Goal: Task Accomplishment & Management: Manage account settings

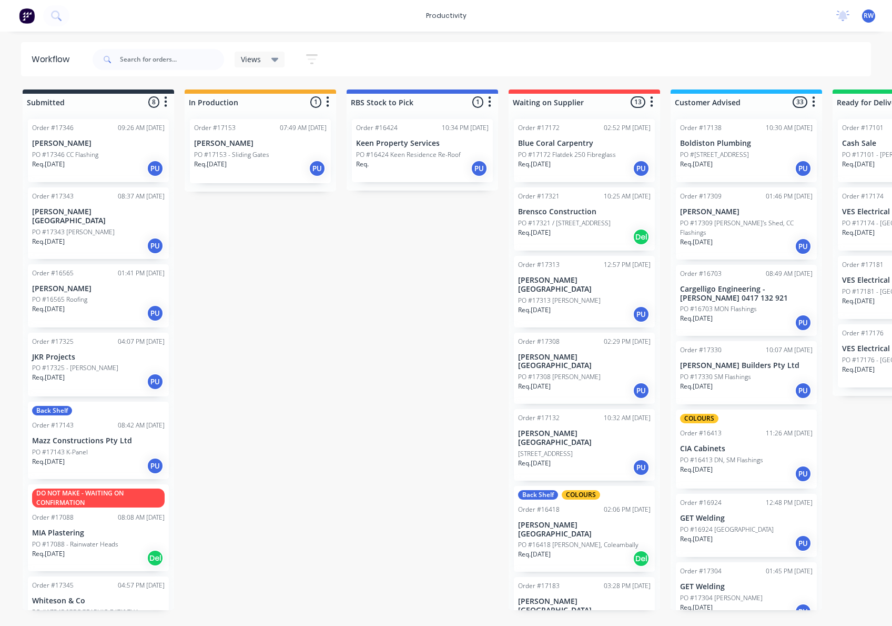
scroll to position [842, 0]
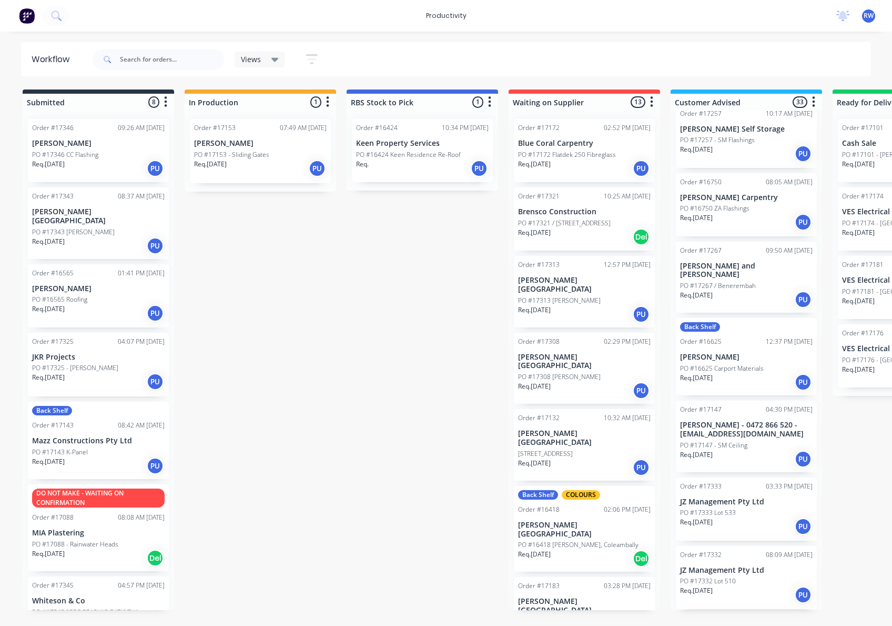
click at [746, 517] on div "Req. [DATE] PU" at bounding box center [746, 526] width 133 height 18
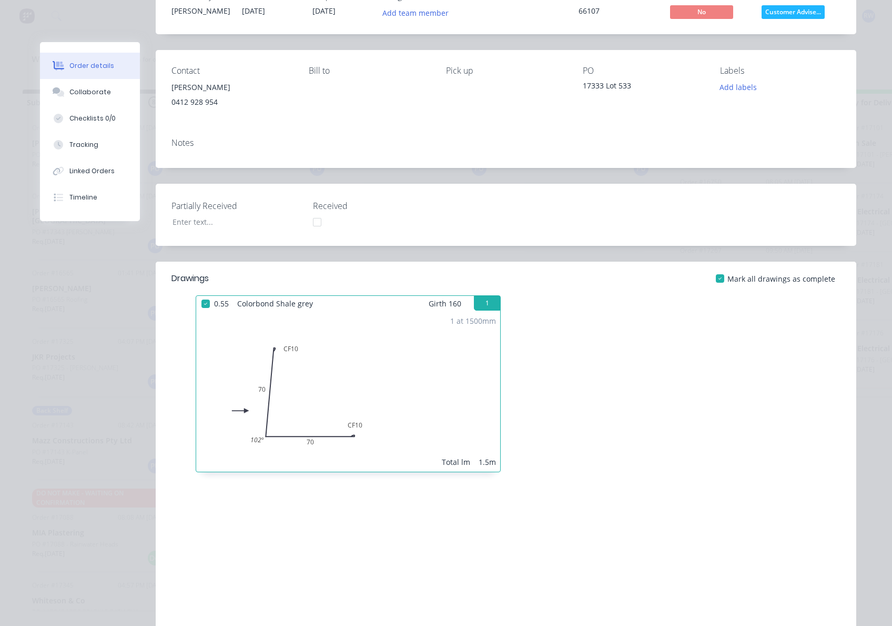
scroll to position [0, 0]
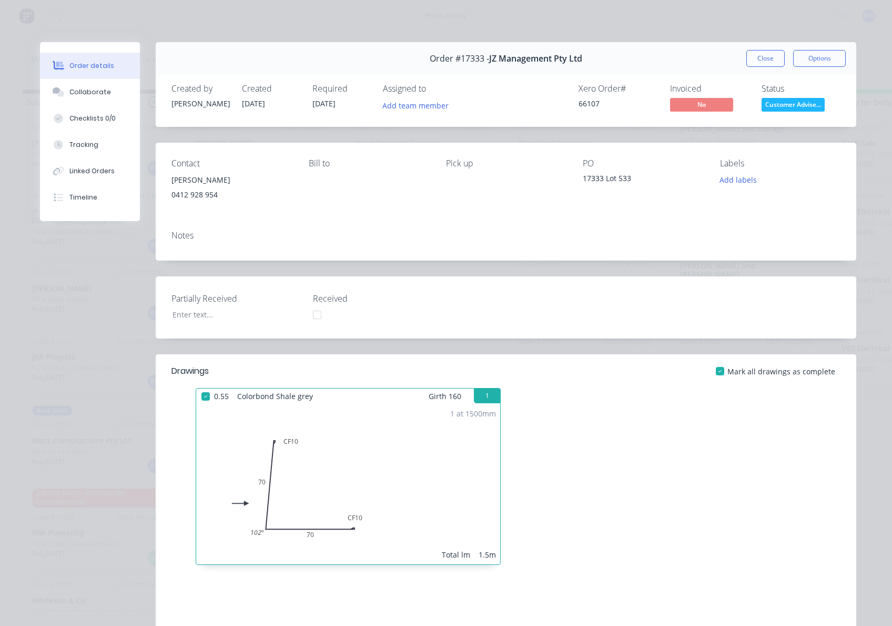
click at [798, 109] on span "Customer Advise..." at bounding box center [793, 104] width 63 height 13
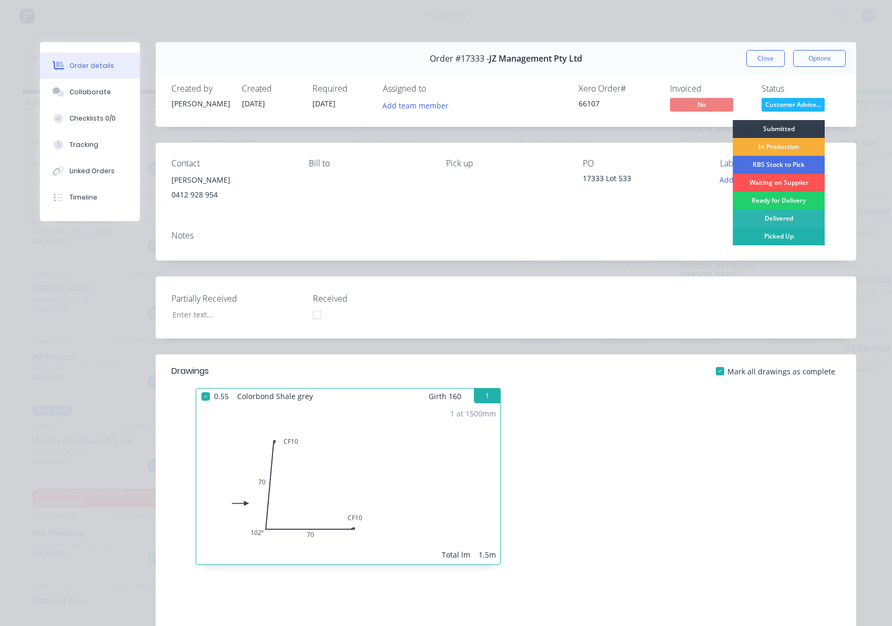
click at [789, 240] on div "Picked Up" at bounding box center [779, 236] width 92 height 18
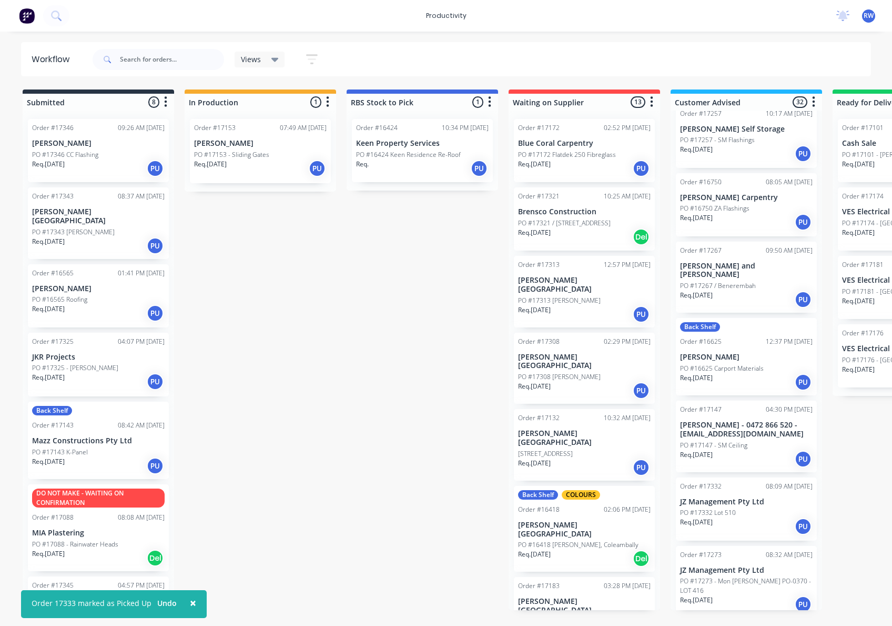
click at [763, 517] on div "Req. [DATE] PU" at bounding box center [746, 526] width 133 height 18
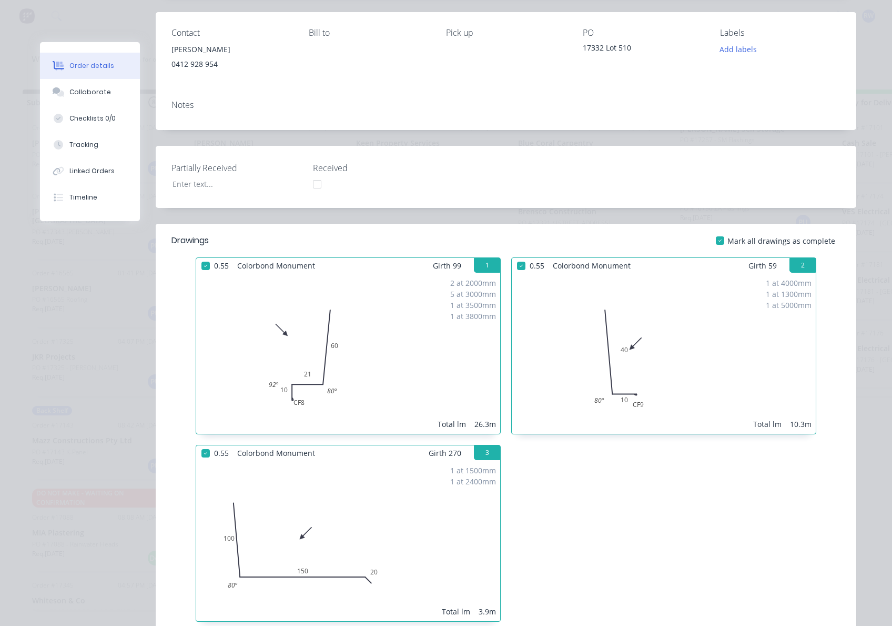
scroll to position [70, 0]
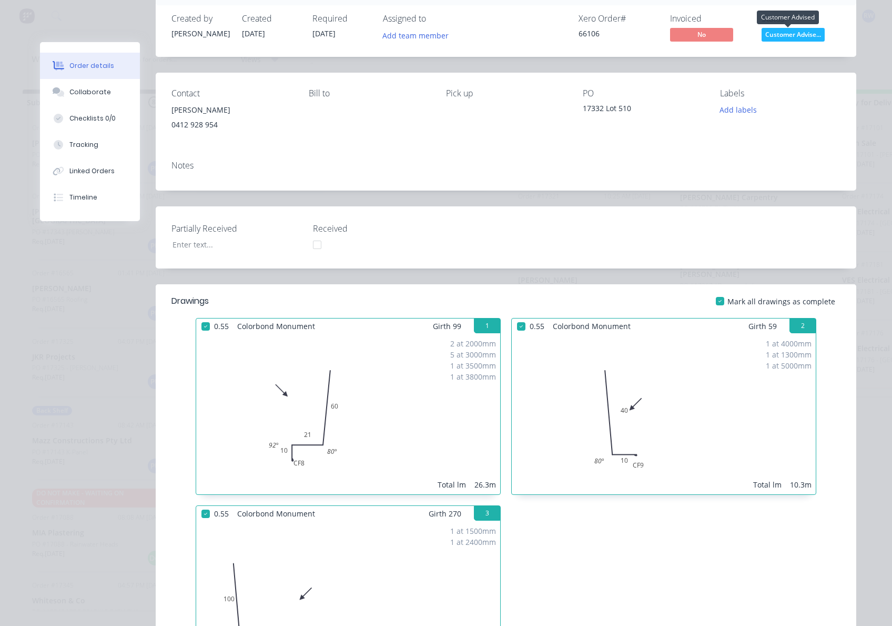
click at [805, 31] on span "Customer Advise..." at bounding box center [793, 34] width 63 height 13
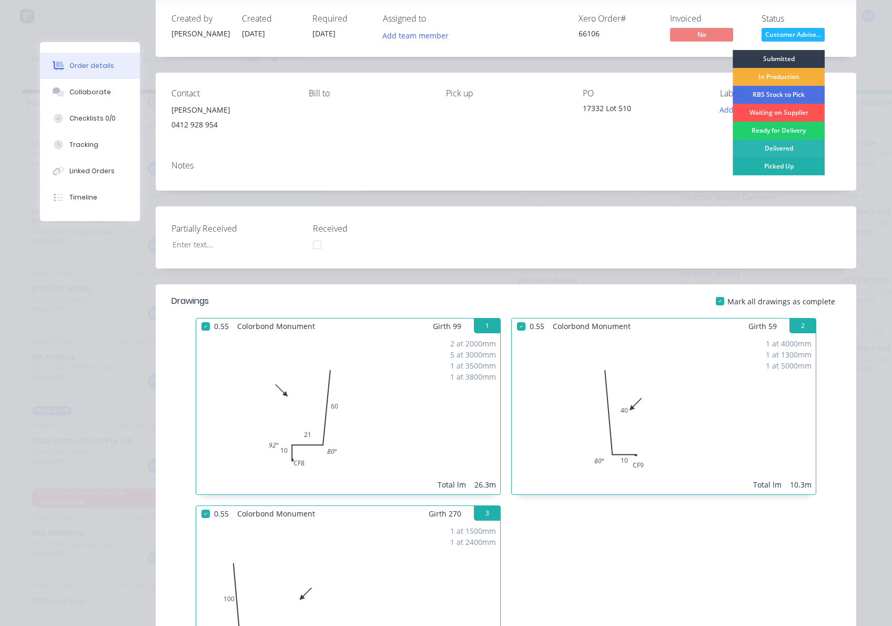
click at [787, 165] on div "Picked Up" at bounding box center [779, 166] width 92 height 18
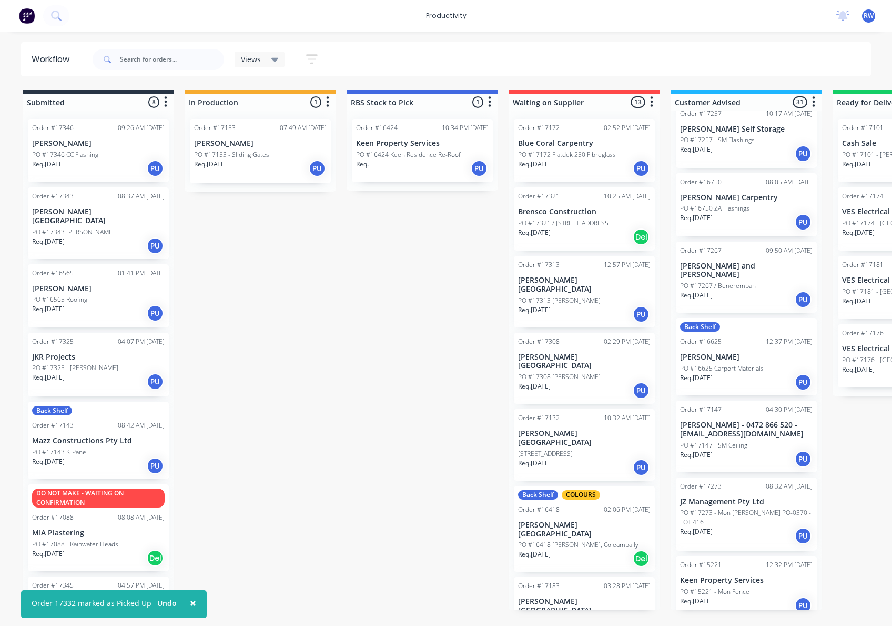
click at [739, 508] on p "PO #17273 - Mon [PERSON_NAME] PO-0370 - LOT 416" at bounding box center [746, 517] width 133 height 19
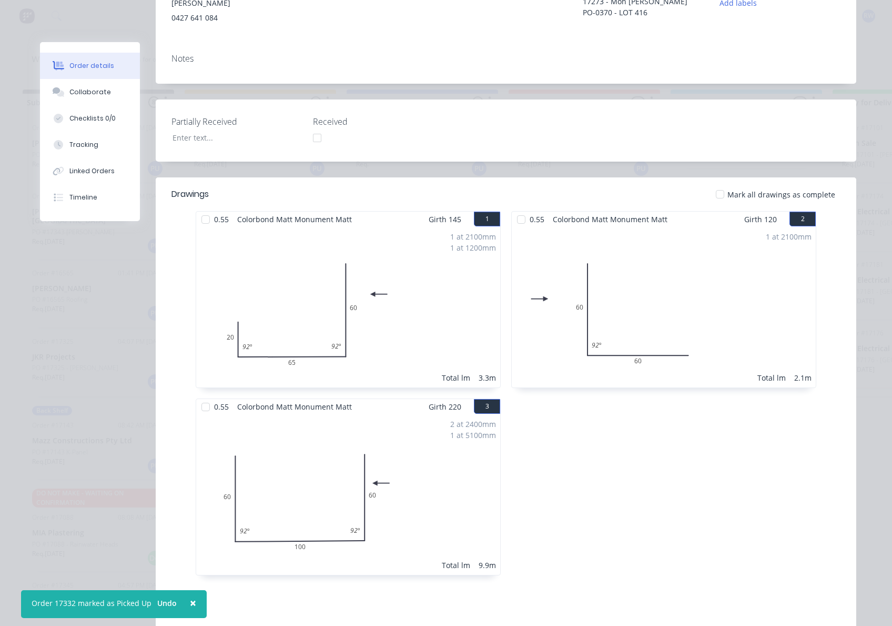
scroll to position [140, 0]
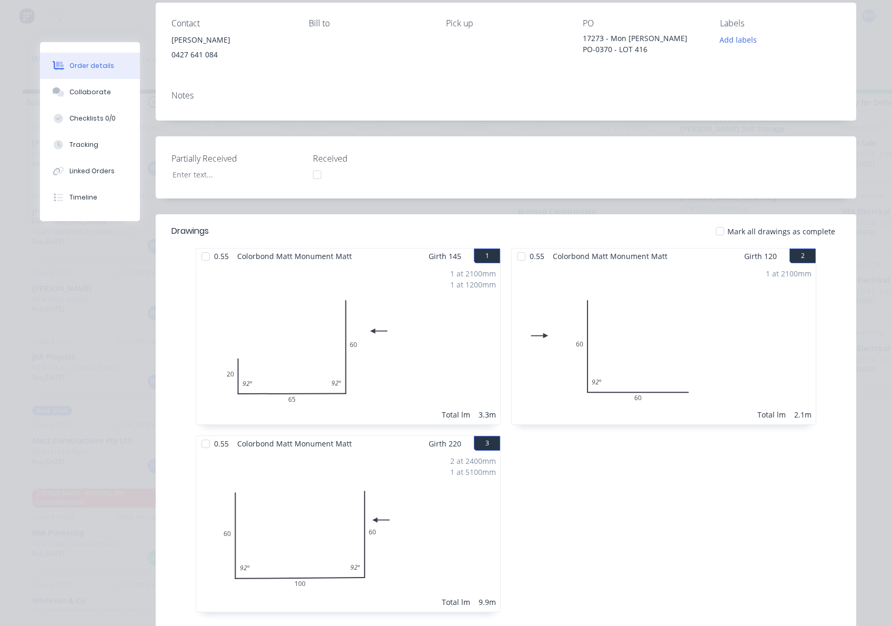
click at [719, 231] on div at bounding box center [720, 230] width 21 height 21
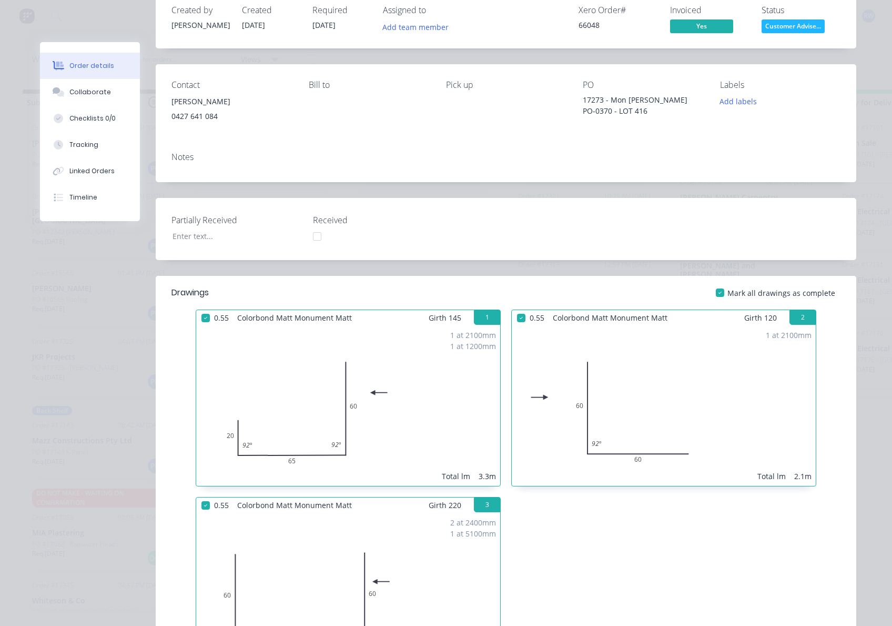
scroll to position [0, 0]
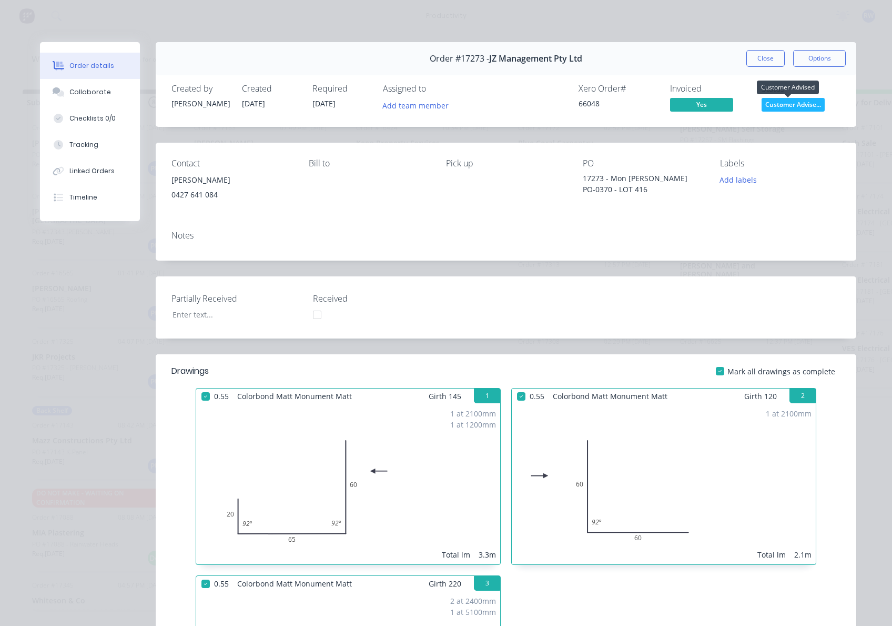
click at [790, 105] on span "Customer Advise..." at bounding box center [793, 104] width 63 height 13
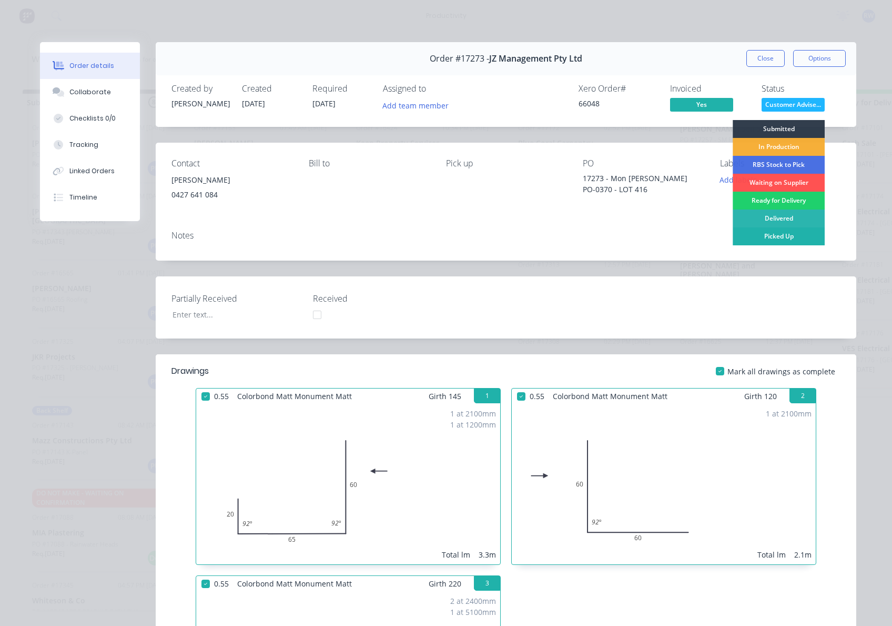
click at [800, 235] on div "Picked Up" at bounding box center [779, 236] width 92 height 18
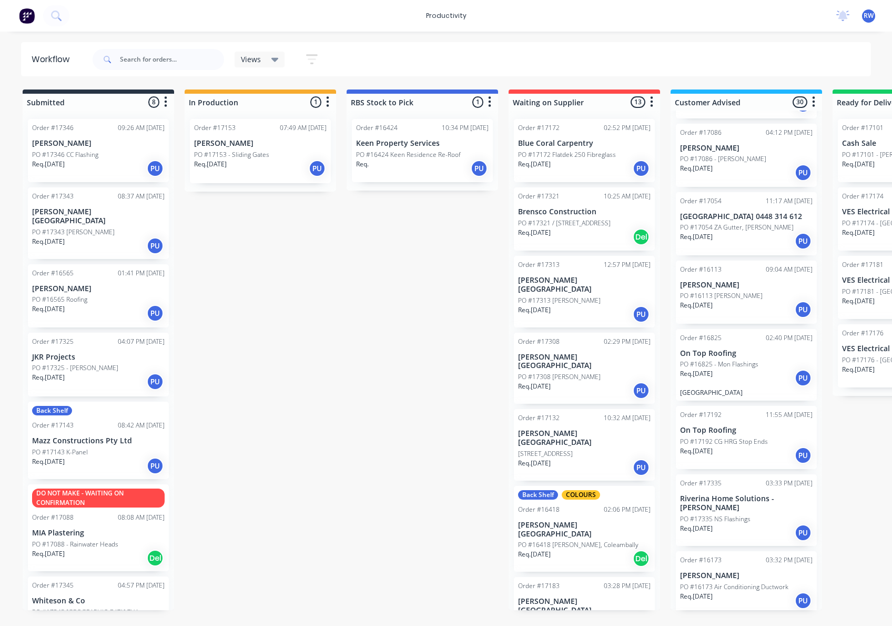
scroll to position [1333, 0]
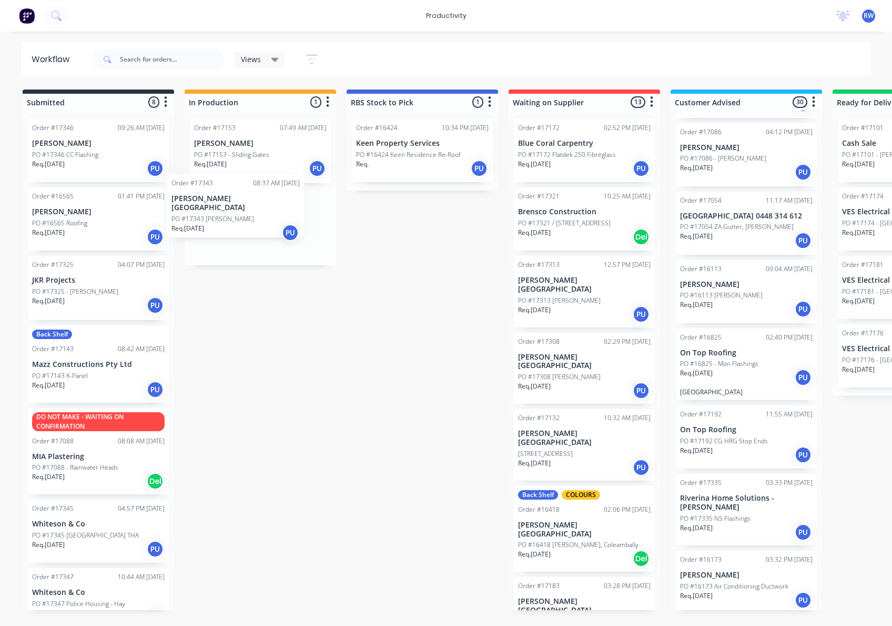
drag, startPoint x: 77, startPoint y: 227, endPoint x: 221, endPoint y: 213, distance: 145.4
click at [221, 213] on div "Submitted 8 Sort By Created date Required date Order number Customer name Most …" at bounding box center [640, 349] width 1297 height 520
click at [238, 228] on p "PO #17343 [PERSON_NAME]" at bounding box center [235, 232] width 83 height 9
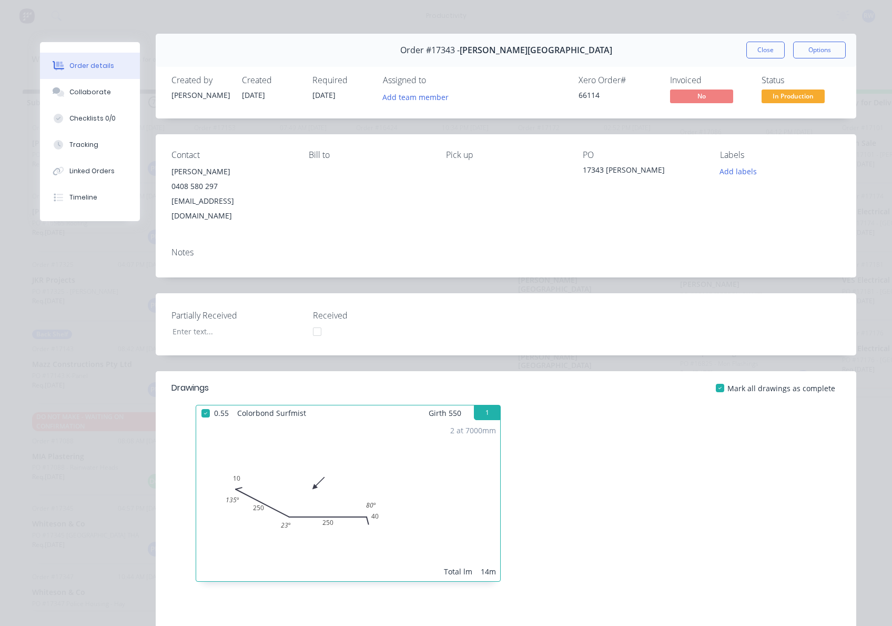
scroll to position [0, 0]
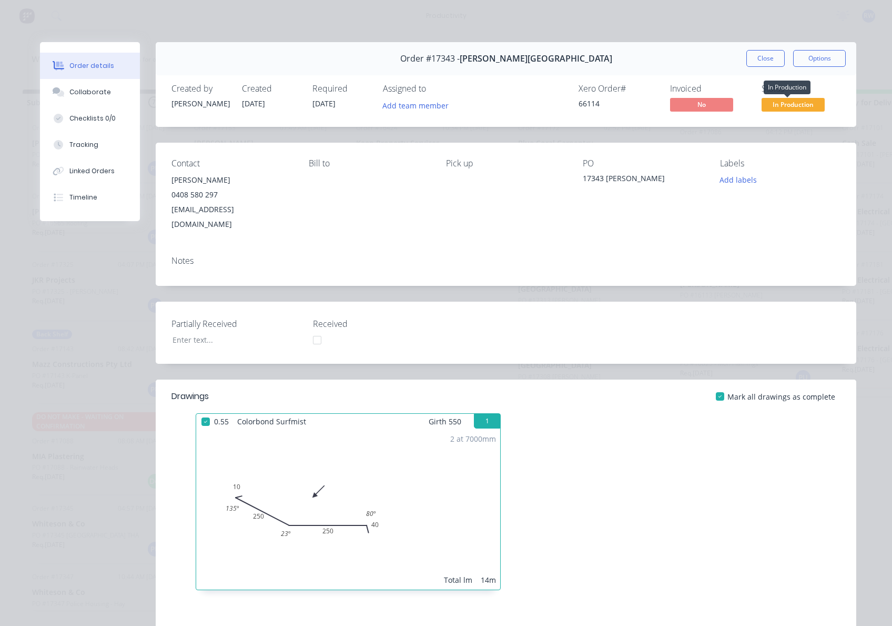
click at [799, 107] on span "In Production" at bounding box center [793, 104] width 63 height 13
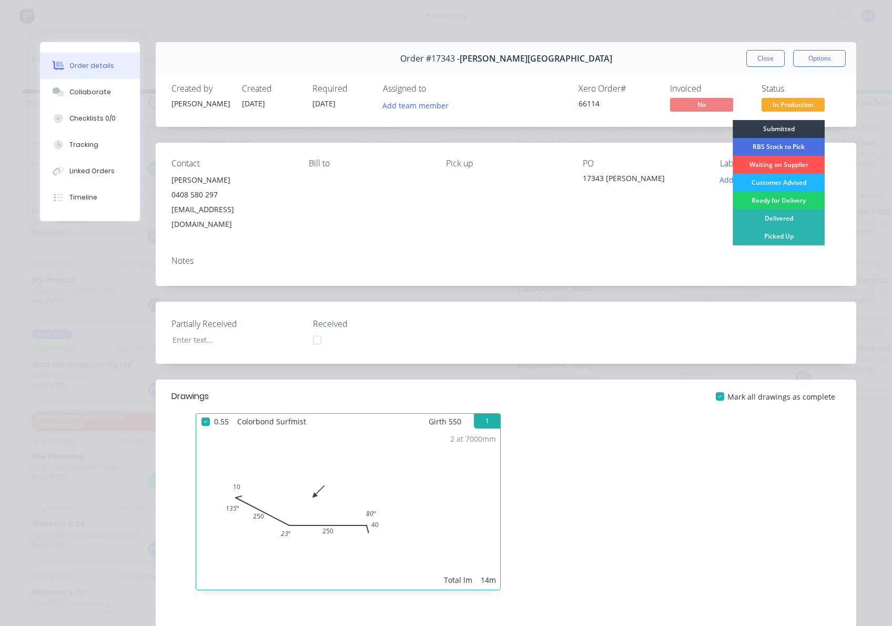
click at [783, 186] on div "Customer Advised" at bounding box center [779, 183] width 92 height 18
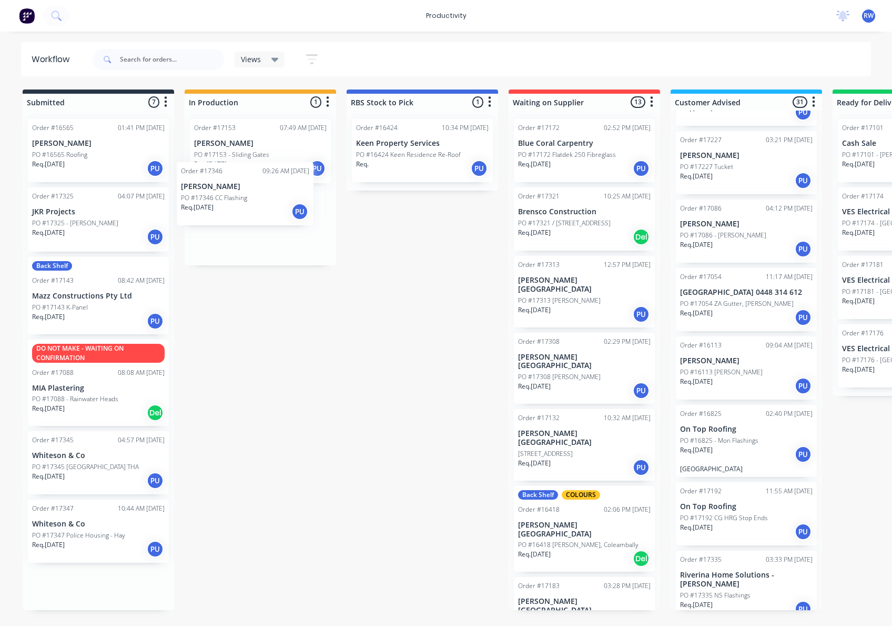
drag, startPoint x: 57, startPoint y: 152, endPoint x: 213, endPoint y: 195, distance: 161.6
click at [213, 195] on div "Submitted 7 Sort By Created date Required date Order number Customer name Most …" at bounding box center [640, 349] width 1297 height 520
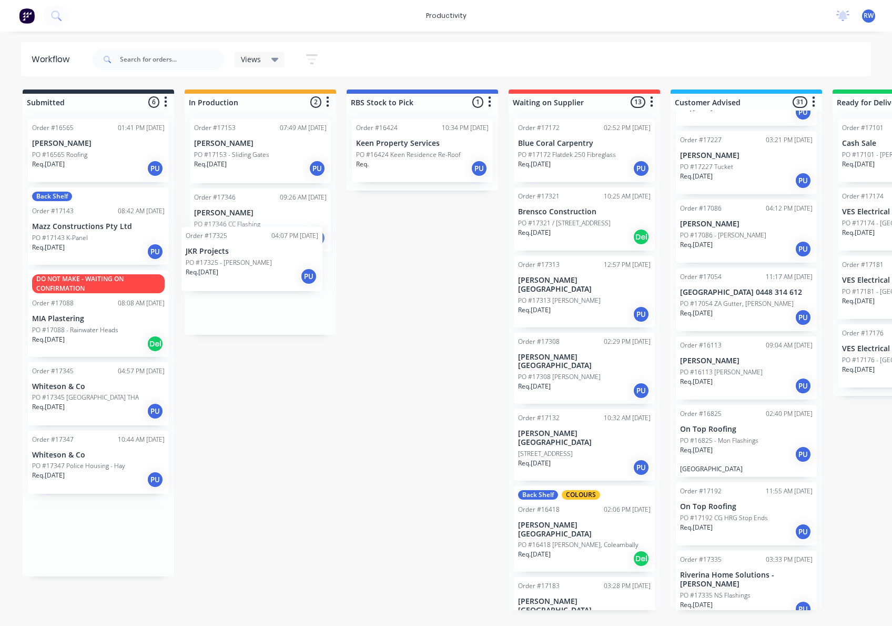
drag, startPoint x: 57, startPoint y: 234, endPoint x: 219, endPoint y: 278, distance: 168.1
click at [219, 278] on div "Submitted 6 Sort By Created date Required date Order number Customer name Most …" at bounding box center [640, 349] width 1297 height 520
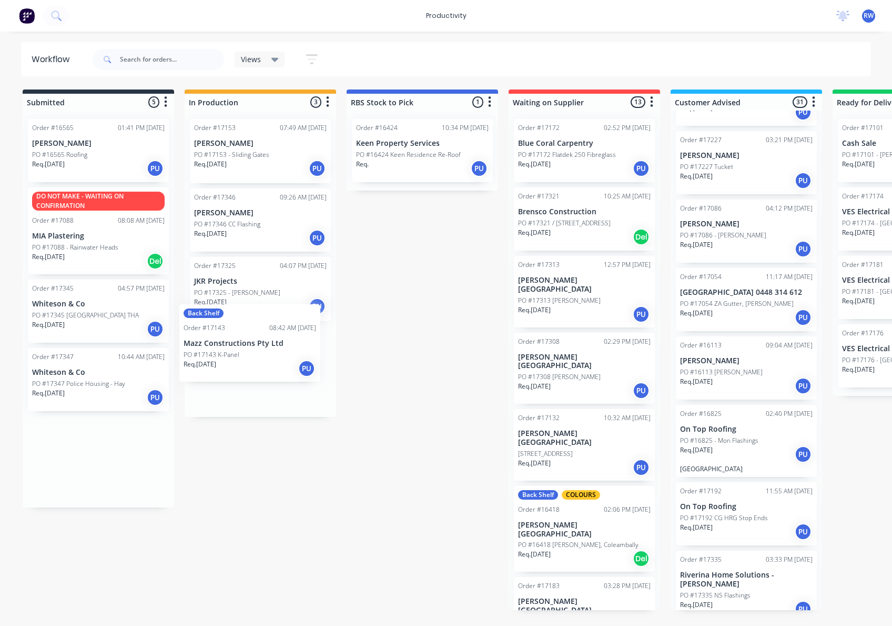
drag, startPoint x: 76, startPoint y: 240, endPoint x: 236, endPoint y: 366, distance: 203.4
click at [236, 366] on div "Submitted 5 Sort By Created date Required date Order number Customer name Most …" at bounding box center [640, 349] width 1297 height 520
click at [241, 368] on p "Mazz Constructions Pty Ltd" at bounding box center [260, 365] width 133 height 9
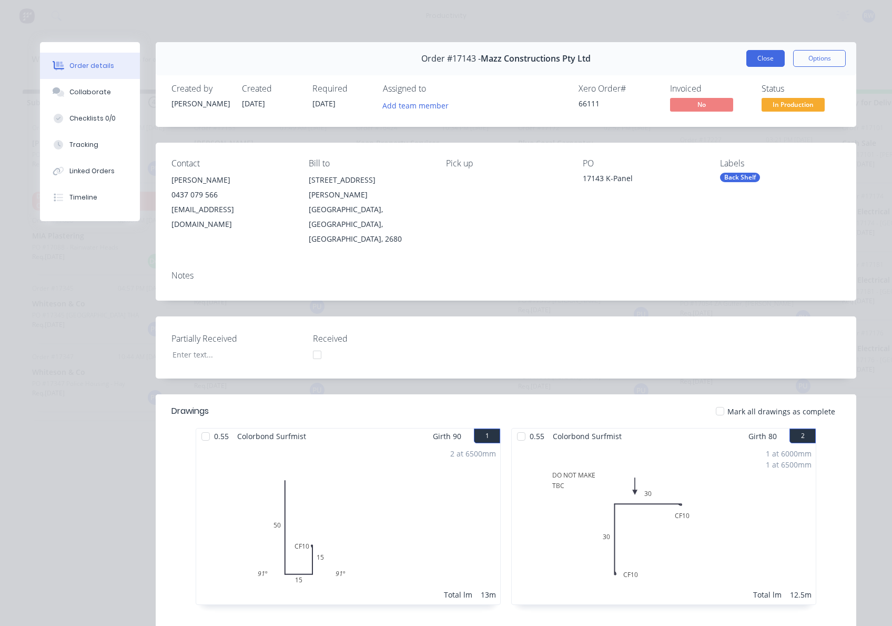
click at [758, 53] on button "Close" at bounding box center [766, 58] width 38 height 17
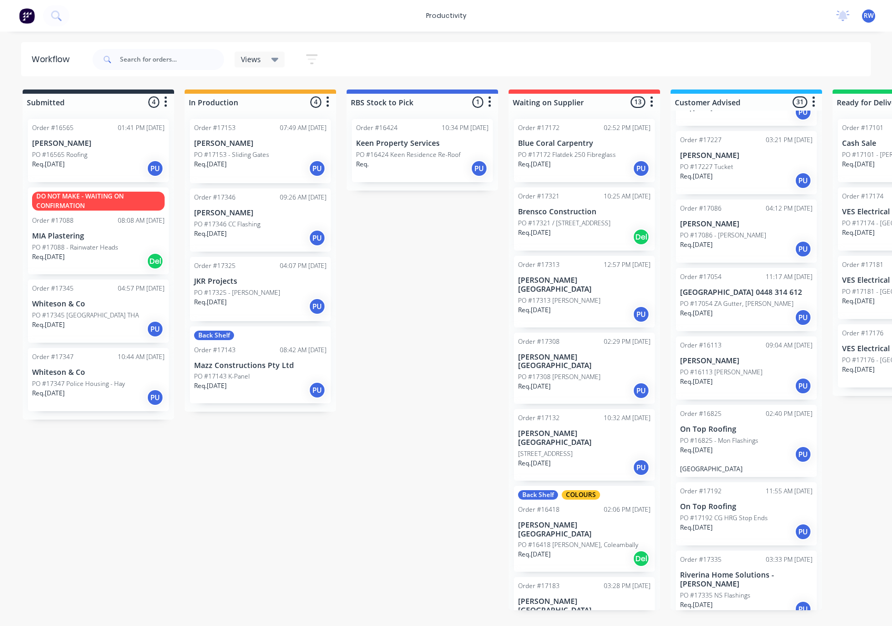
click at [232, 248] on div "Order #17346 09:26 AM [DATE] [PERSON_NAME] PO #17346 CC Flashing Req. [DATE] PU" at bounding box center [260, 219] width 141 height 63
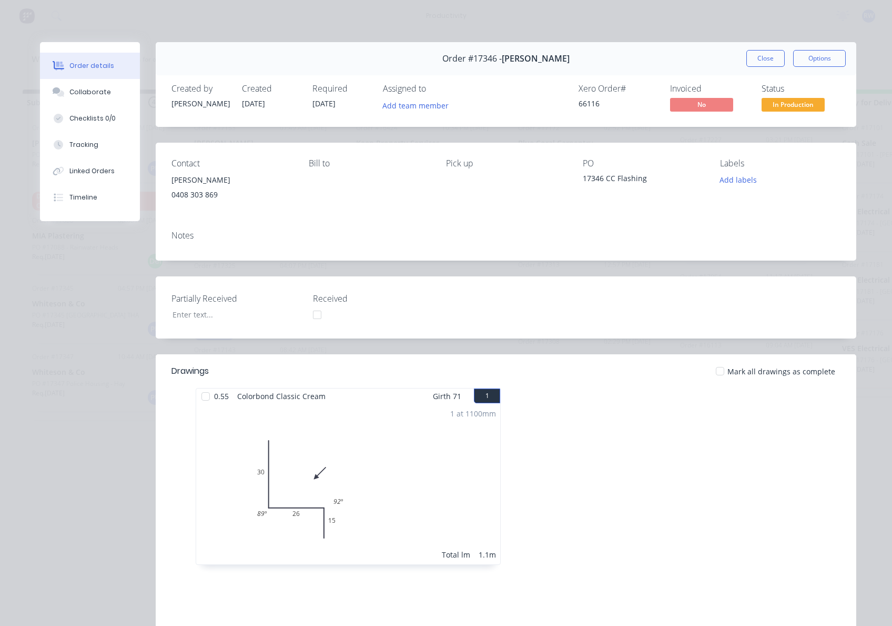
click at [199, 394] on div at bounding box center [205, 396] width 21 height 21
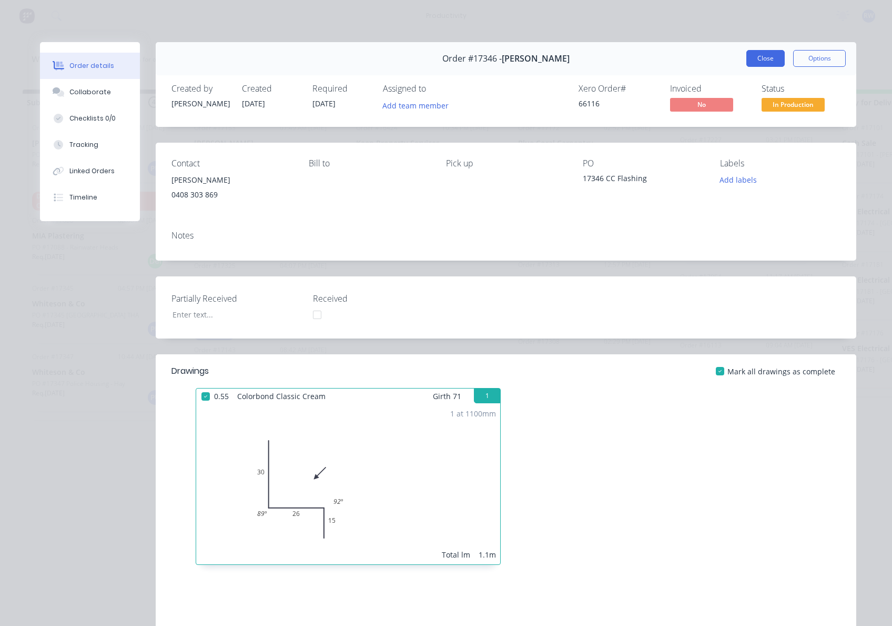
click at [753, 57] on button "Close" at bounding box center [766, 58] width 38 height 17
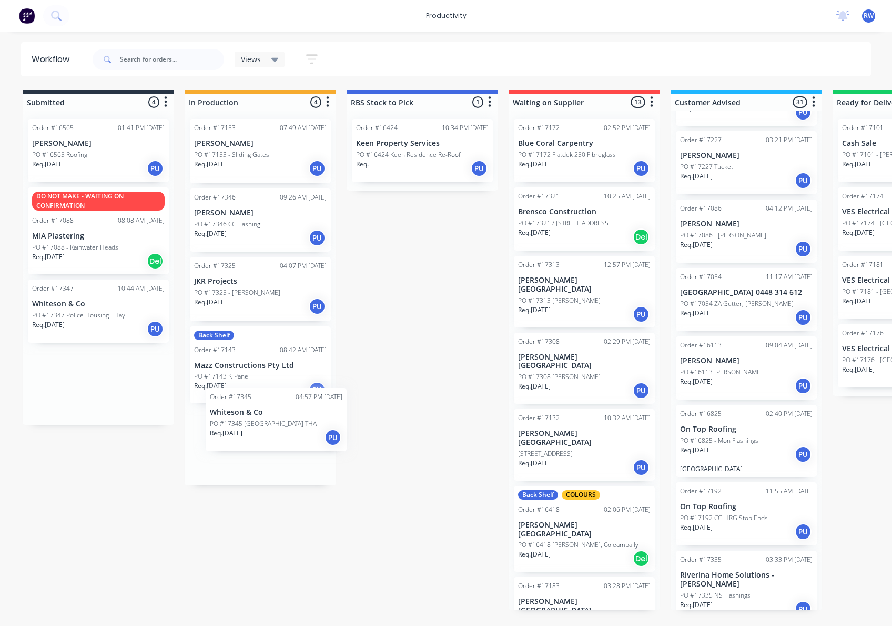
drag, startPoint x: 69, startPoint y: 318, endPoint x: 254, endPoint y: 427, distance: 213.9
click at [254, 427] on div "Submitted 4 Sort By Created date Required date Order number Customer name Most …" at bounding box center [640, 349] width 1297 height 520
click at [245, 437] on p "Whiteson & Co" at bounding box center [260, 432] width 133 height 9
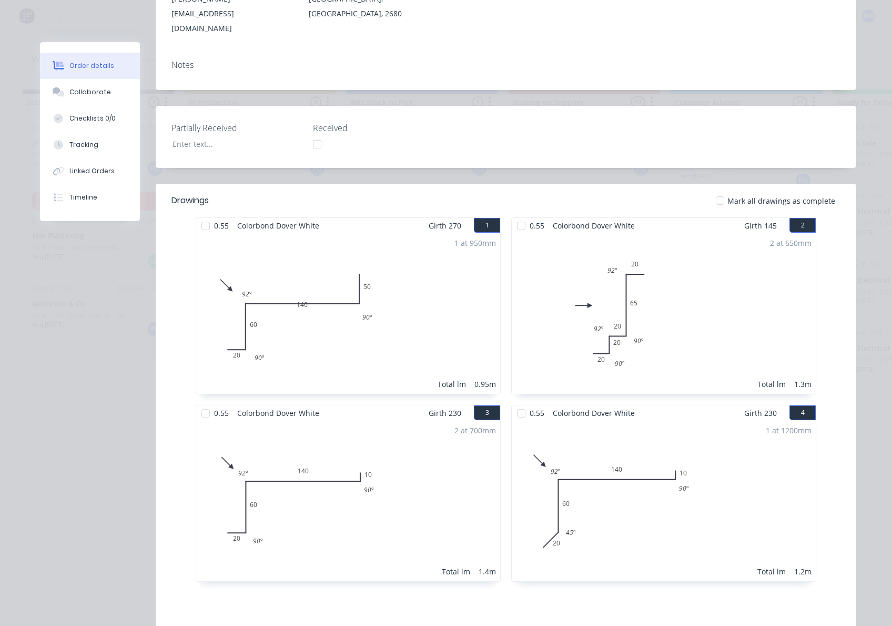
scroll to position [140, 0]
